Goal: Information Seeking & Learning: Learn about a topic

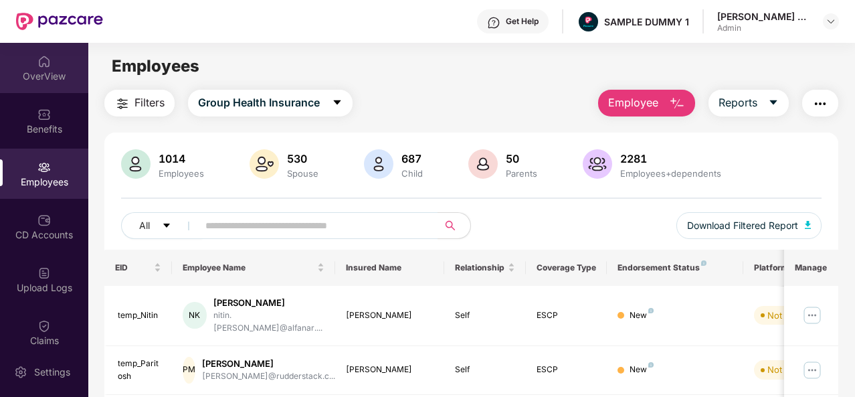
click at [50, 92] on div "OverView" at bounding box center [44, 68] width 88 height 50
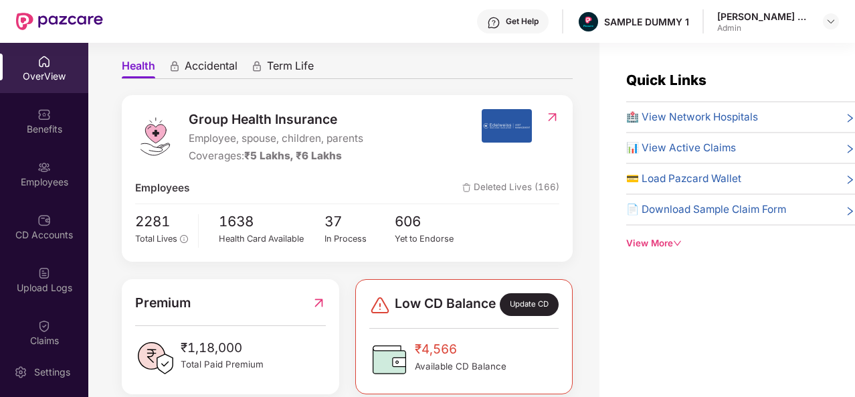
scroll to position [89, 0]
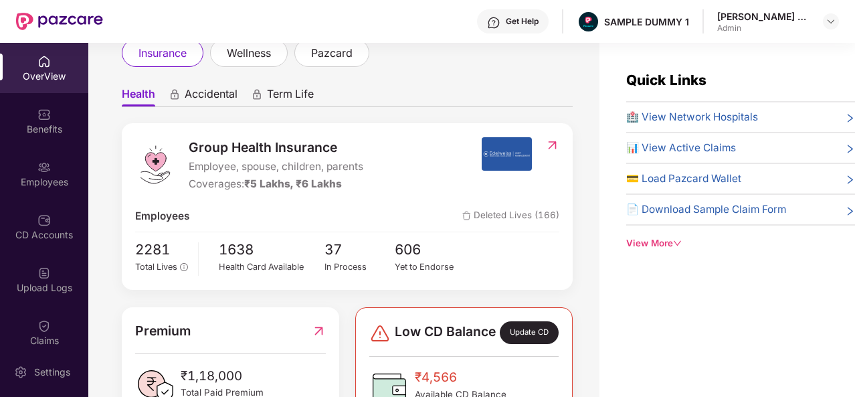
click at [695, 118] on span "🏥 View Network Hospitals" at bounding box center [692, 117] width 132 height 16
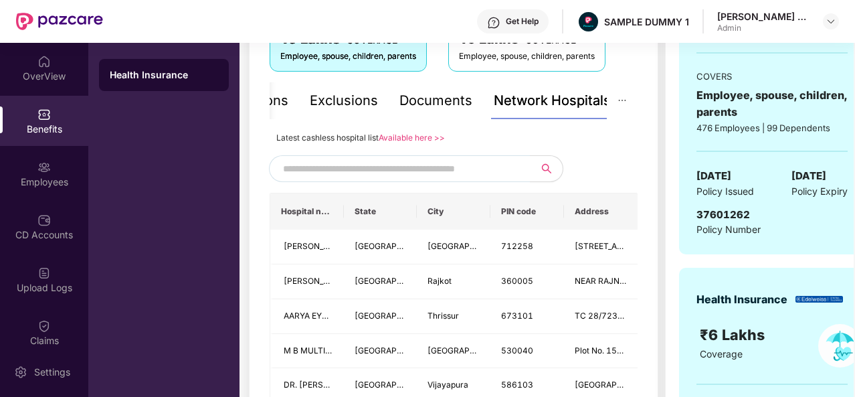
scroll to position [256, 0]
click at [410, 178] on input "text" at bounding box center [397, 168] width 229 height 20
type input "*"
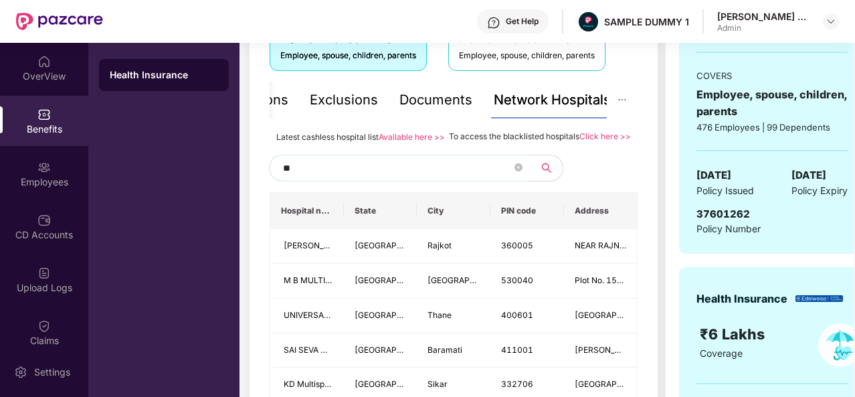
type input "*"
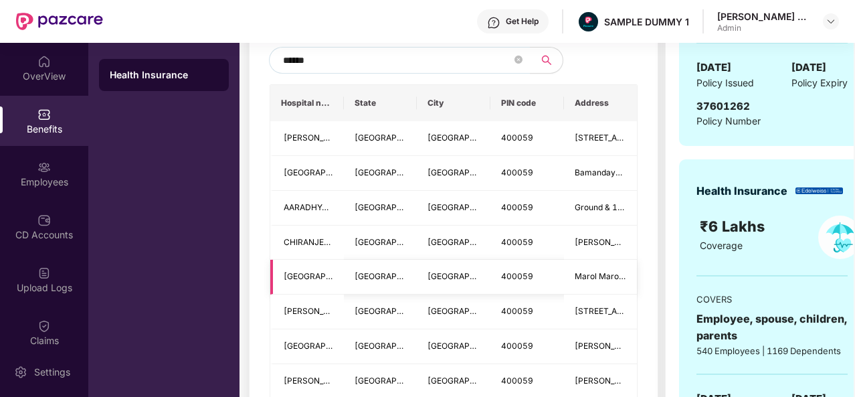
scroll to position [266, 0]
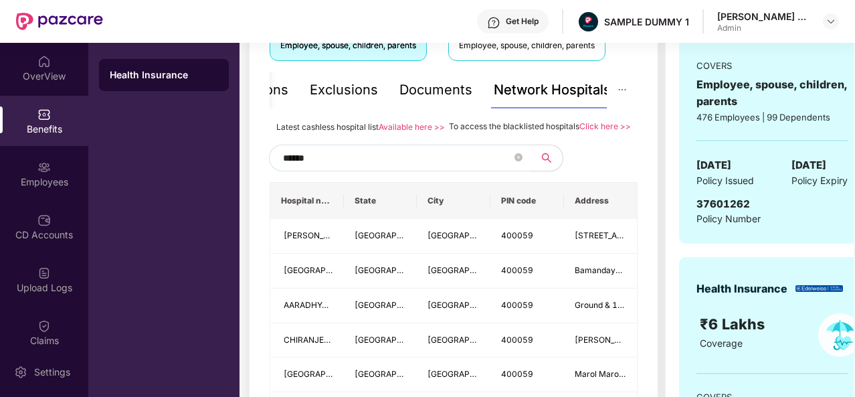
type input "******"
click at [430, 98] on div "Documents" at bounding box center [436, 90] width 73 height 21
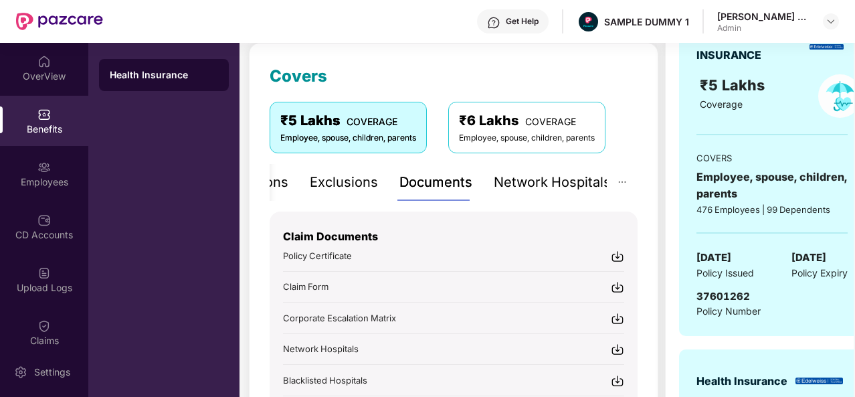
scroll to position [110, 0]
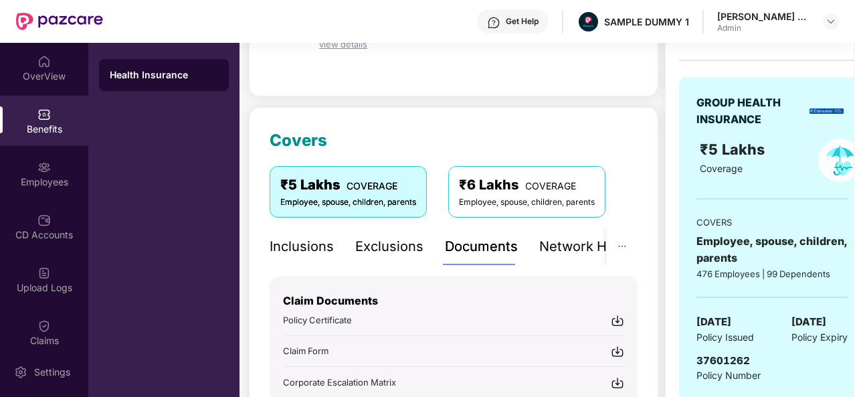
click at [296, 244] on div "Inclusions" at bounding box center [302, 246] width 64 height 21
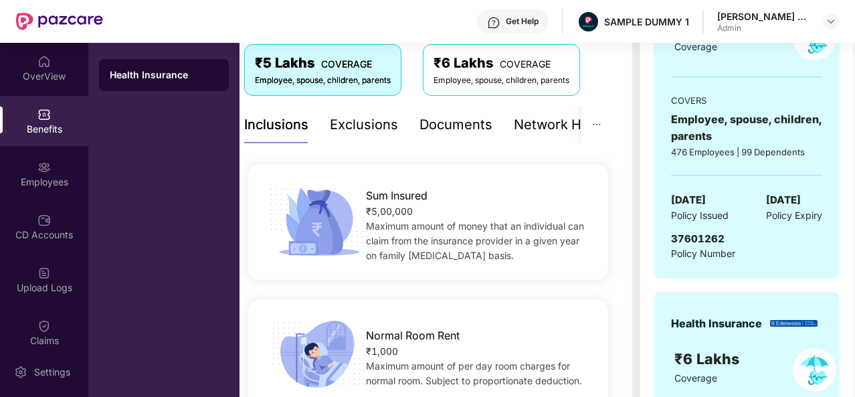
scroll to position [229, 0]
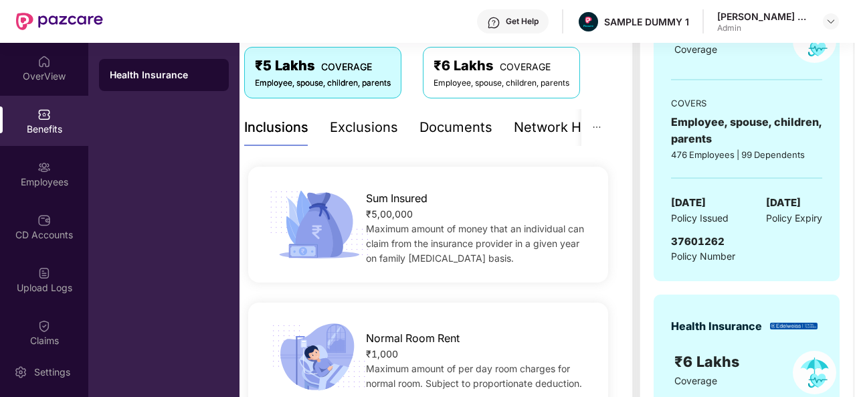
click at [351, 133] on div "Exclusions" at bounding box center [364, 127] width 68 height 21
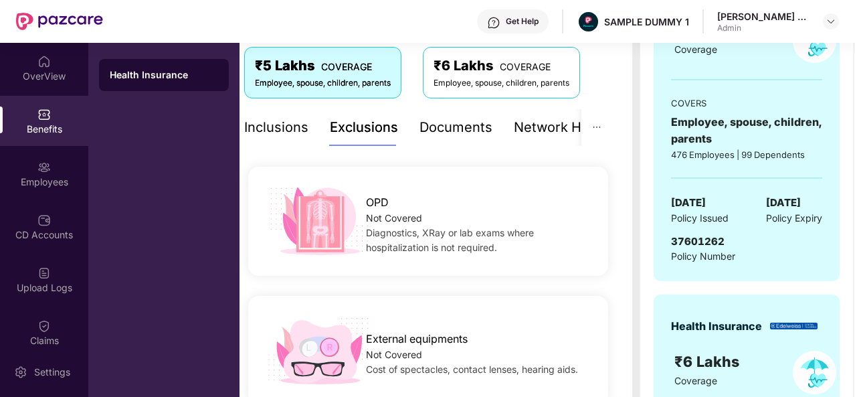
click at [291, 125] on div "Inclusions" at bounding box center [276, 127] width 64 height 21
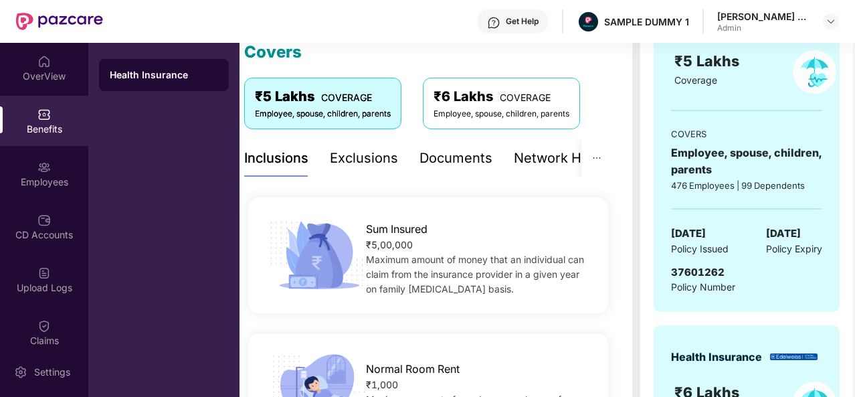
scroll to position [137, 0]
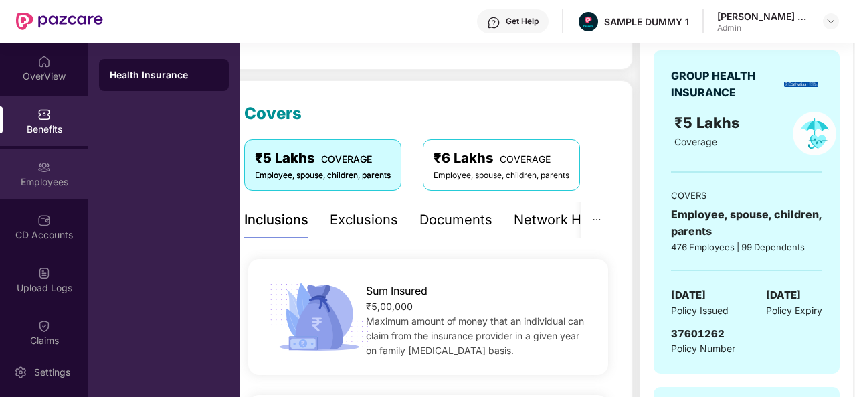
click at [66, 159] on div "Employees" at bounding box center [44, 174] width 88 height 50
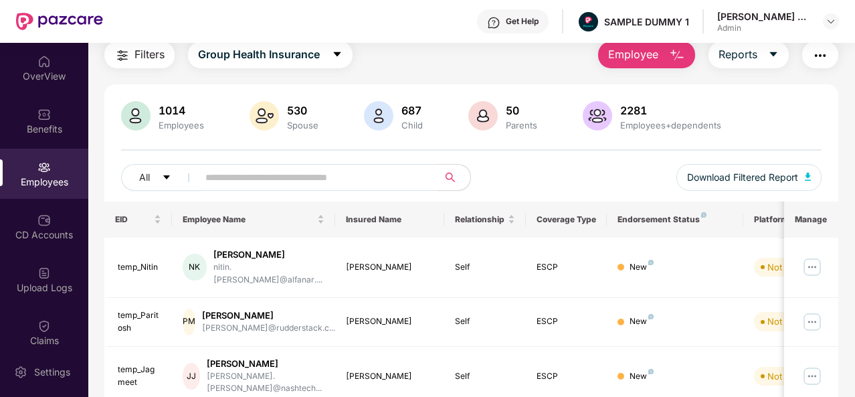
scroll to position [0, 0]
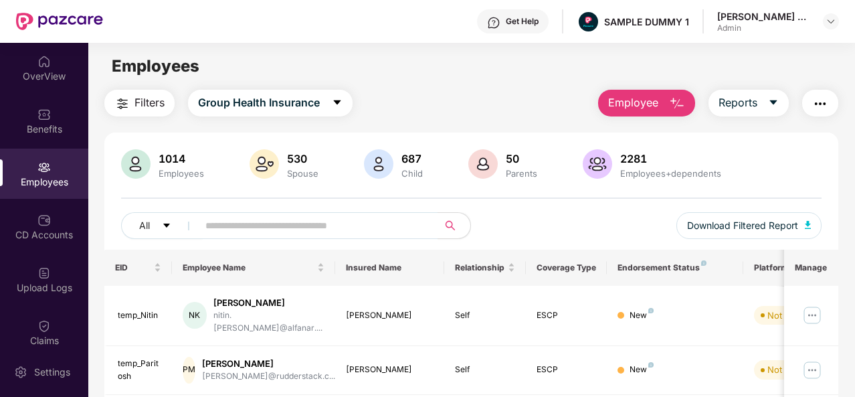
click at [681, 97] on img "button" at bounding box center [677, 104] width 16 height 16
click at [518, 235] on div "All Download Filtered Report" at bounding box center [471, 230] width 701 height 37
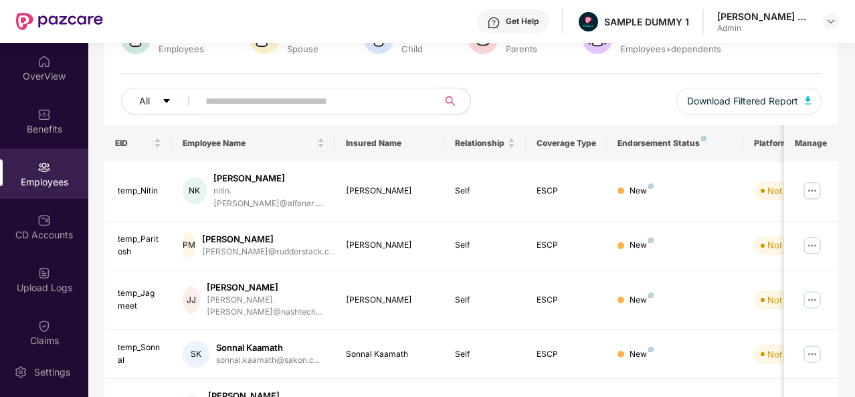
scroll to position [140, 0]
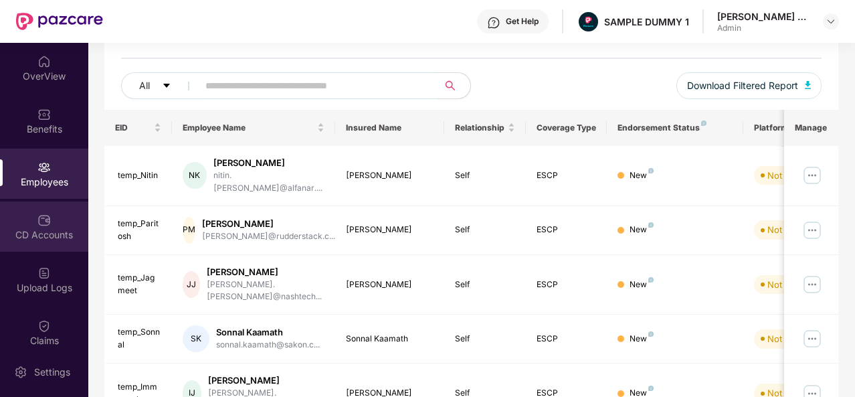
click at [53, 203] on div "CD Accounts" at bounding box center [44, 226] width 88 height 50
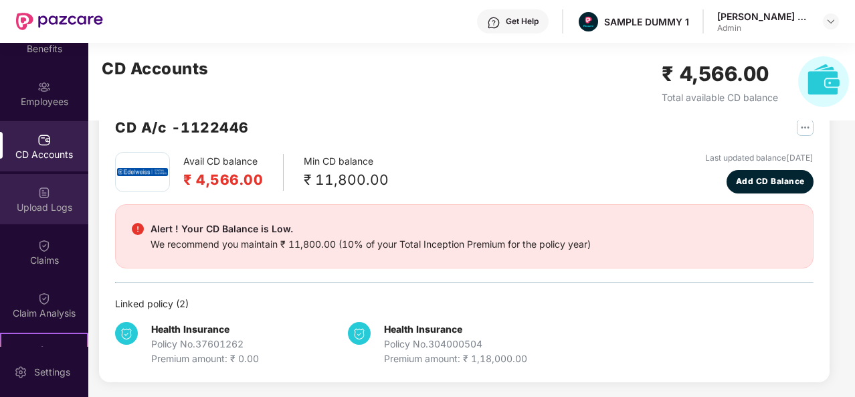
scroll to position [82, 0]
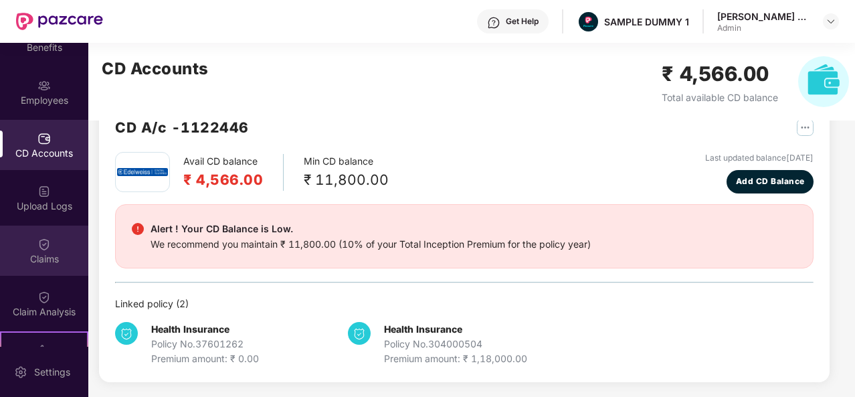
click at [37, 247] on img at bounding box center [43, 244] width 13 height 13
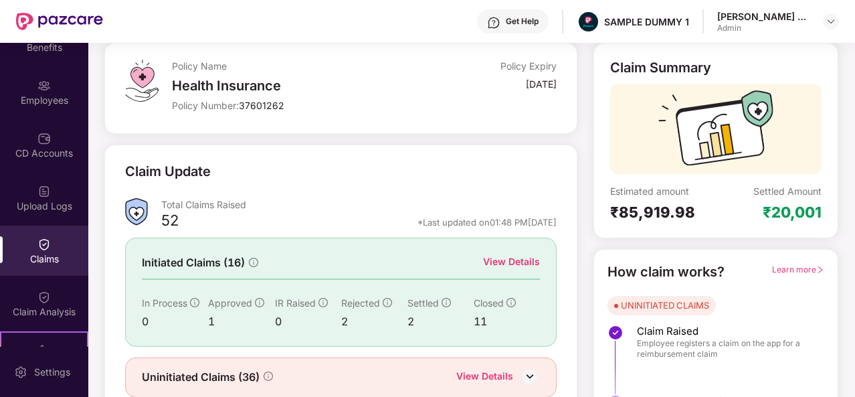
scroll to position [94, 0]
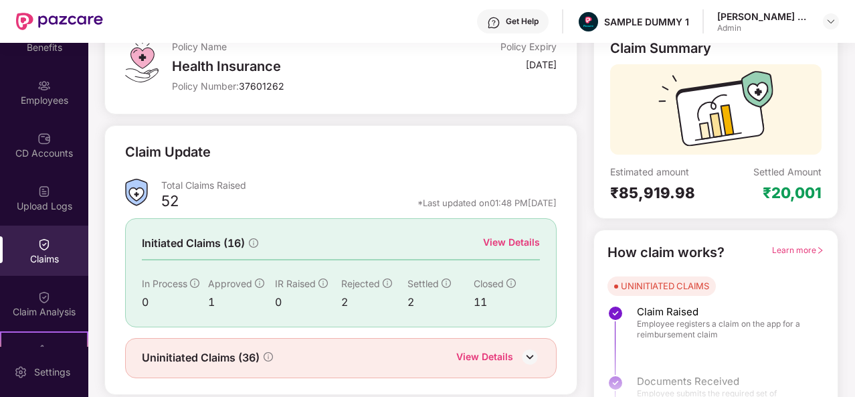
click at [507, 244] on div "View Details" at bounding box center [511, 242] width 57 height 15
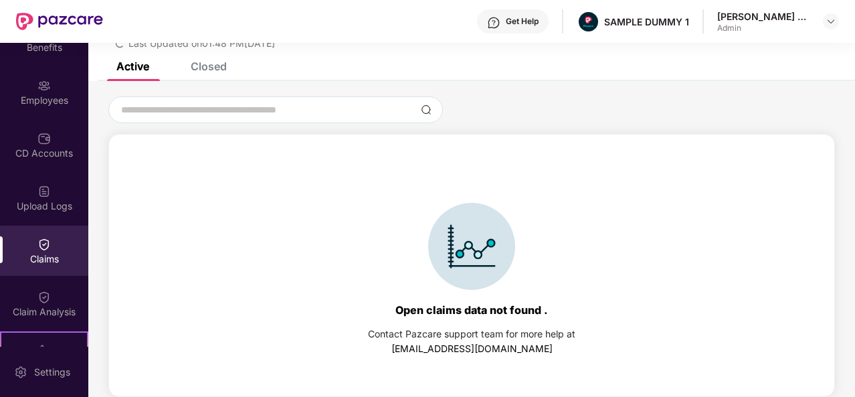
click at [215, 62] on div "List of Initiated Claims Last Updated on 01:48 PM[DATE]" at bounding box center [471, 23] width 767 height 77
click at [215, 66] on div "Closed" at bounding box center [209, 66] width 36 height 13
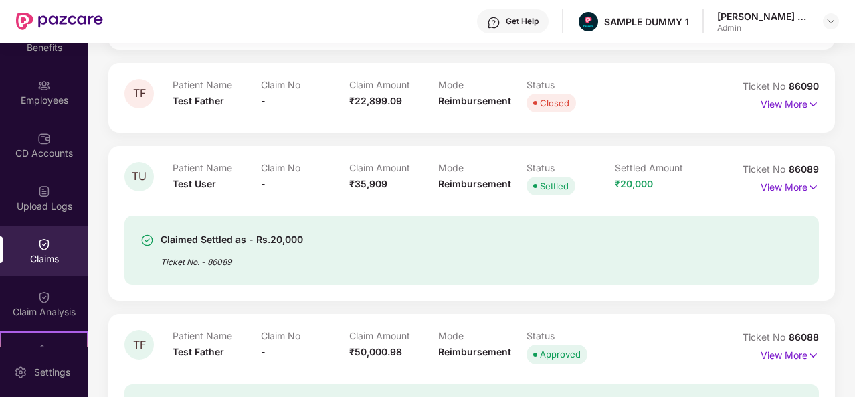
scroll to position [845, 0]
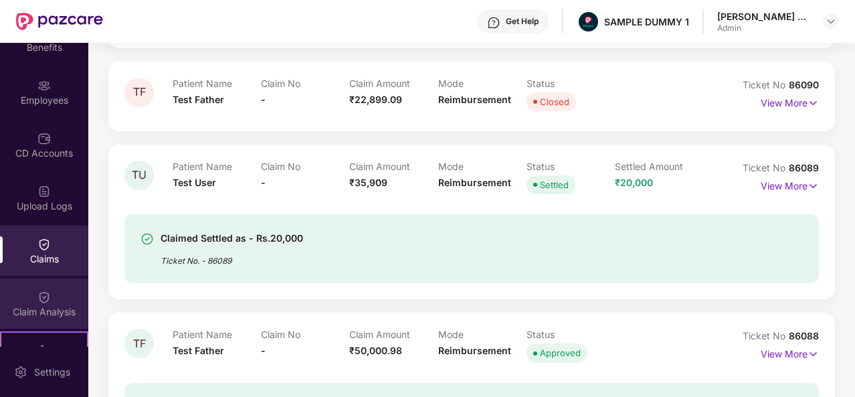
click at [41, 289] on div at bounding box center [43, 295] width 13 height 13
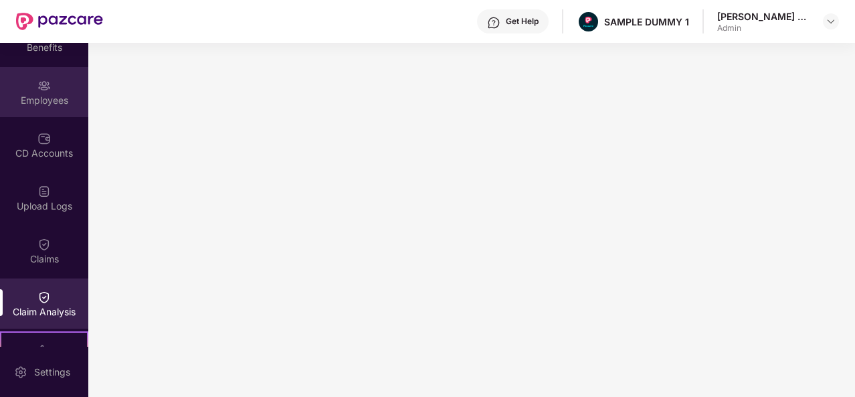
scroll to position [0, 0]
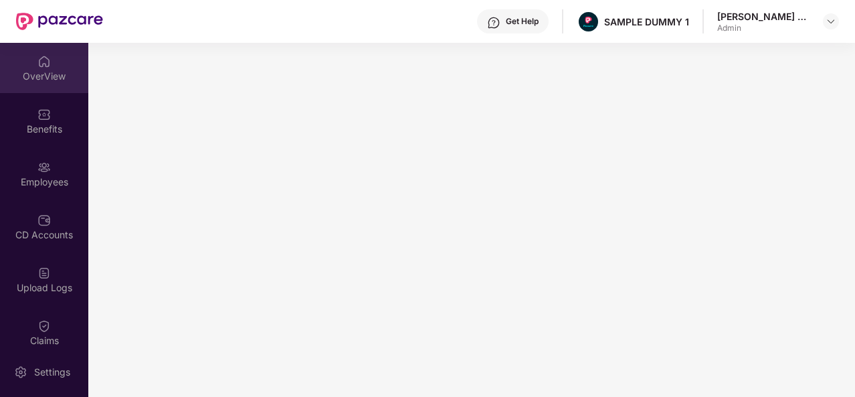
click at [52, 79] on div "OverView" at bounding box center [44, 76] width 88 height 13
